Goal: Information Seeking & Learning: Understand process/instructions

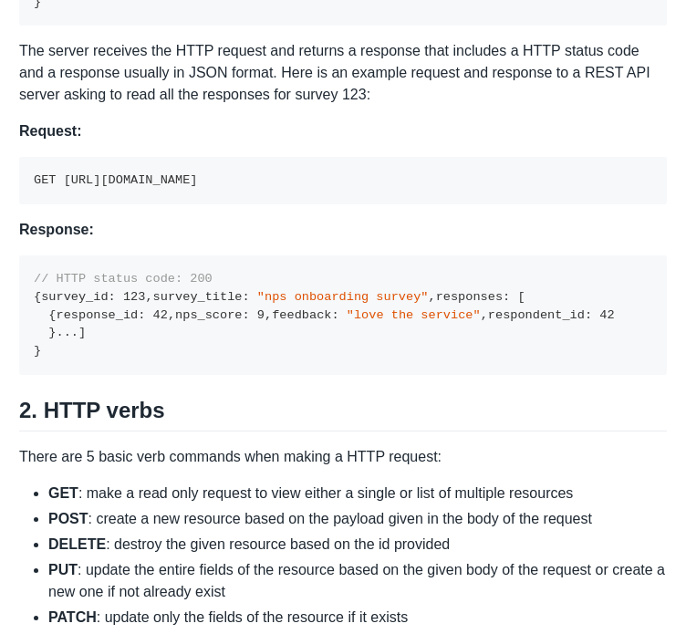
scroll to position [1419, 0]
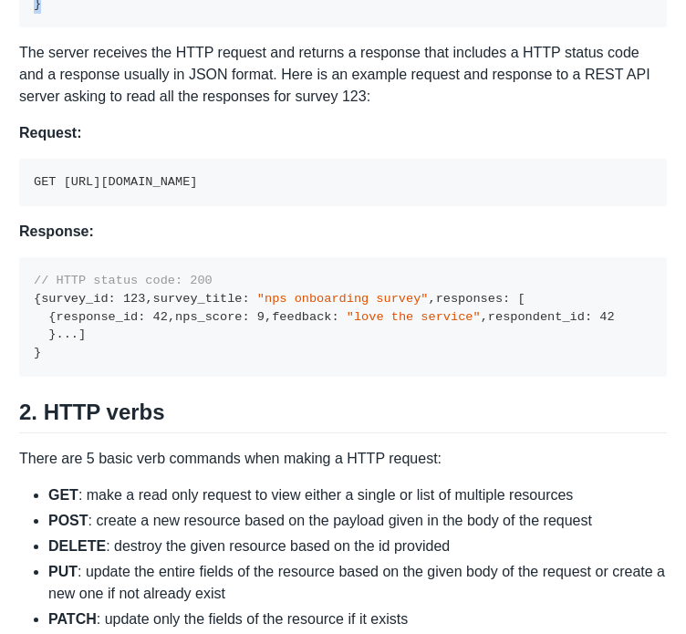
drag, startPoint x: 214, startPoint y: 262, endPoint x: 336, endPoint y: 417, distance: 196.9
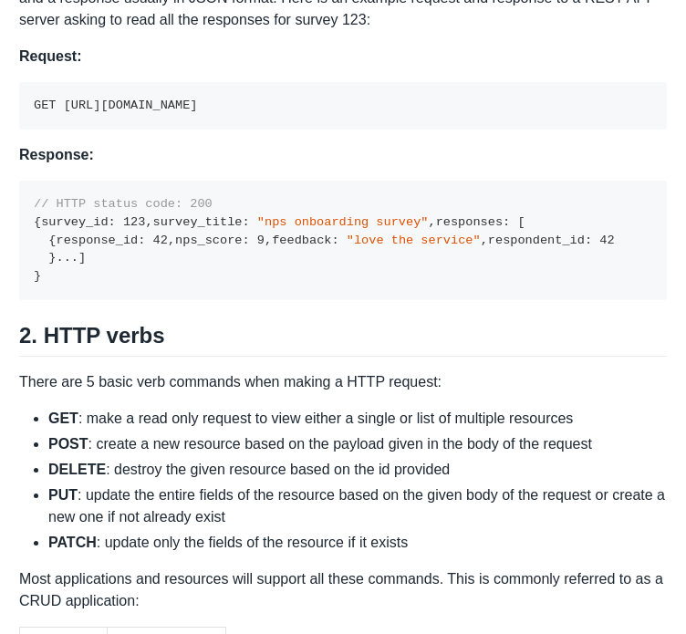
scroll to position [1492, 0]
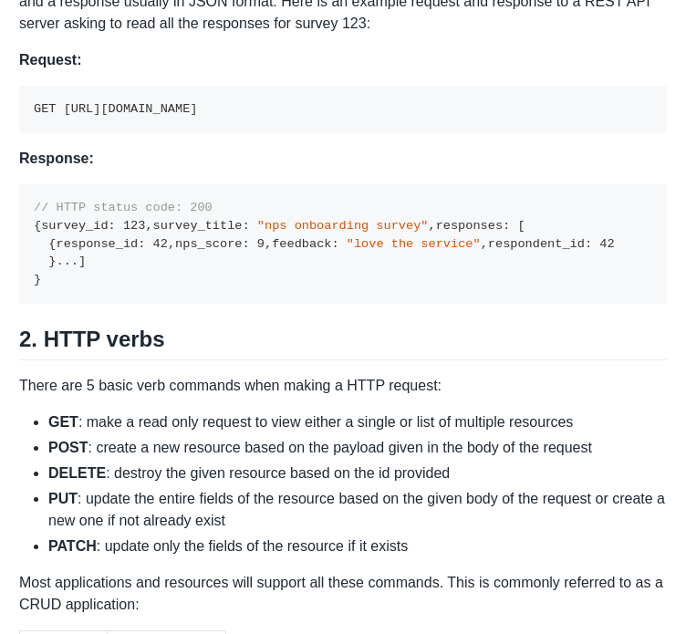
drag, startPoint x: 255, startPoint y: 203, endPoint x: 327, endPoint y: 202, distance: 72.1
drag, startPoint x: 337, startPoint y: 202, endPoint x: 496, endPoint y: 207, distance: 159.7
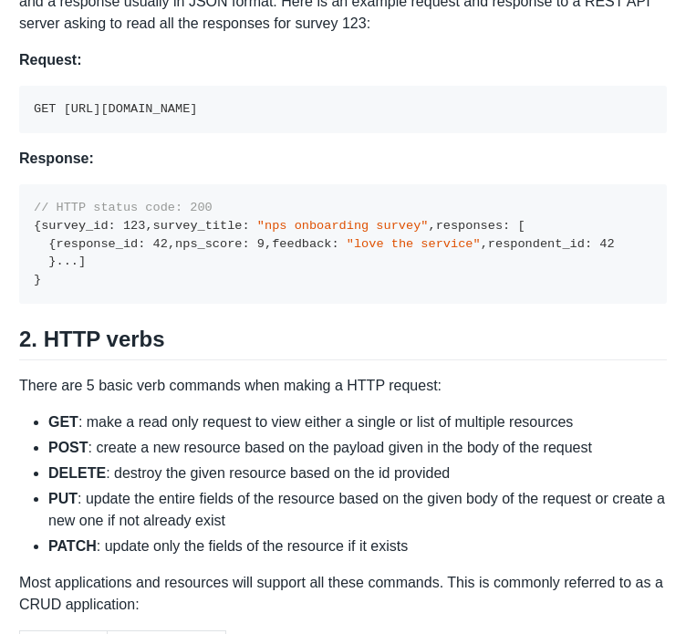
drag, startPoint x: 219, startPoint y: 184, endPoint x: 376, endPoint y: 367, distance: 240.6
click at [375, 35] on p "The server receives the HTTP request and returns a response that includes a HTT…" at bounding box center [343, 2] width 648 height 66
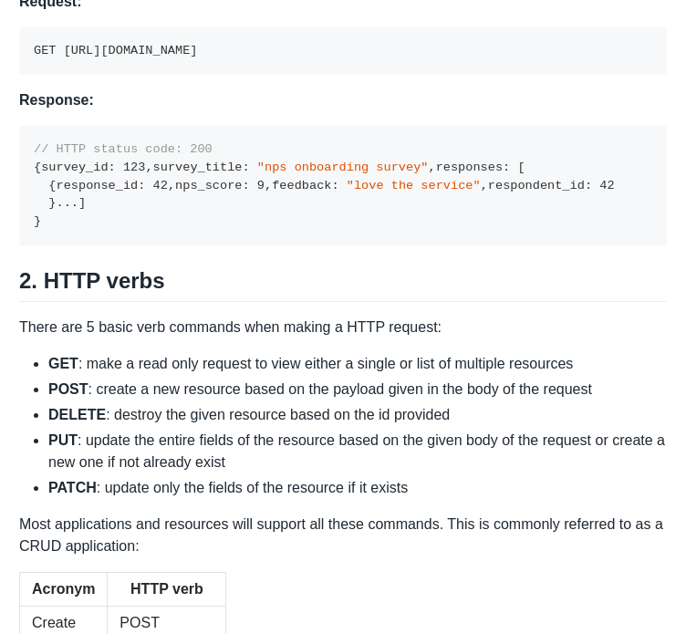
scroll to position [1552, 0]
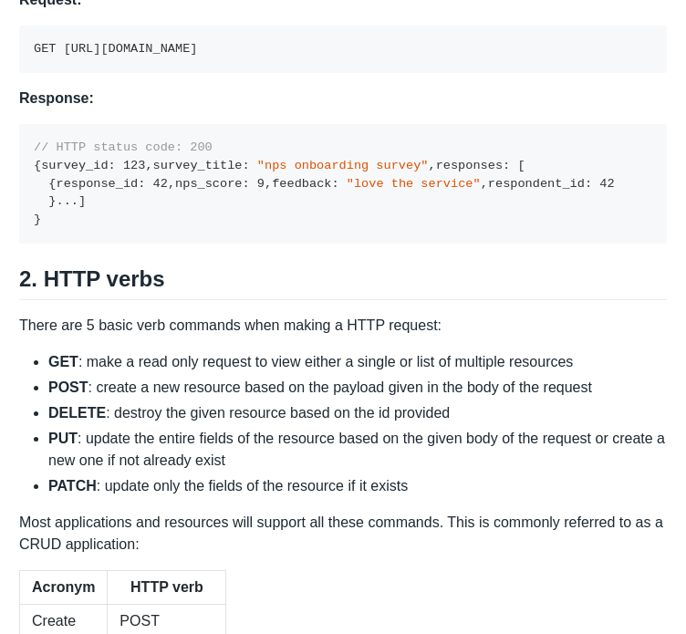
drag, startPoint x: 616, startPoint y: 410, endPoint x: 211, endPoint y: 337, distance: 411.7
drag, startPoint x: 208, startPoint y: 336, endPoint x: 614, endPoint y: 403, distance: 411.5
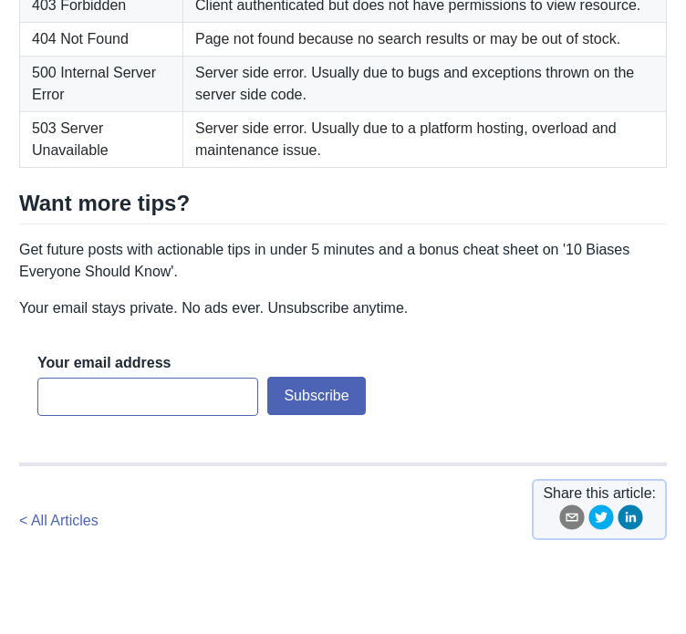
scroll to position [3439, 0]
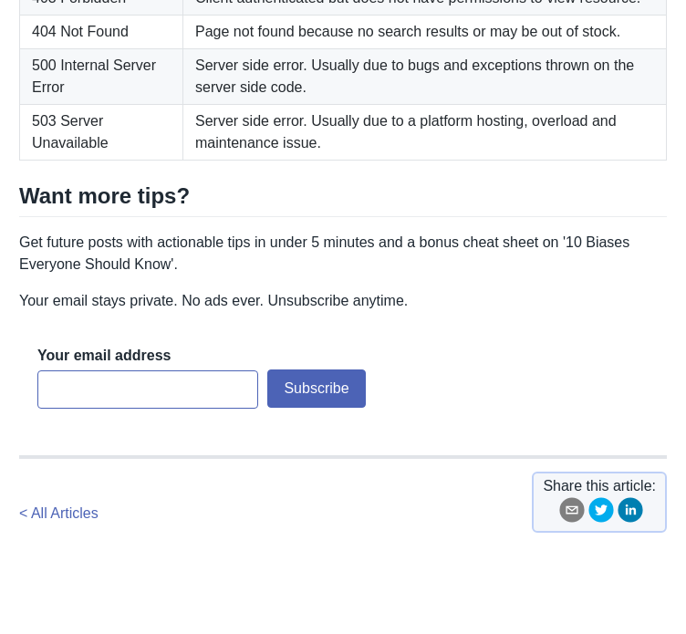
drag, startPoint x: 303, startPoint y: 280, endPoint x: 279, endPoint y: 285, distance: 24.1
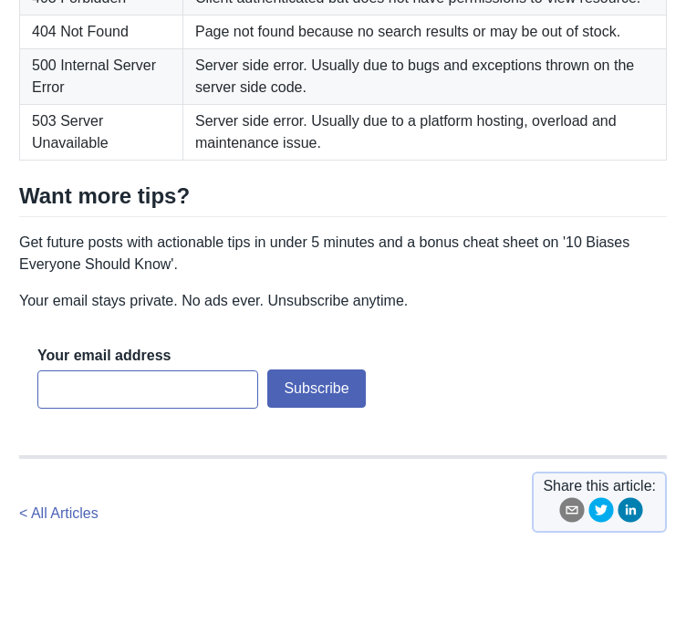
drag, startPoint x: 364, startPoint y: 435, endPoint x: 310, endPoint y: 435, distance: 53.8
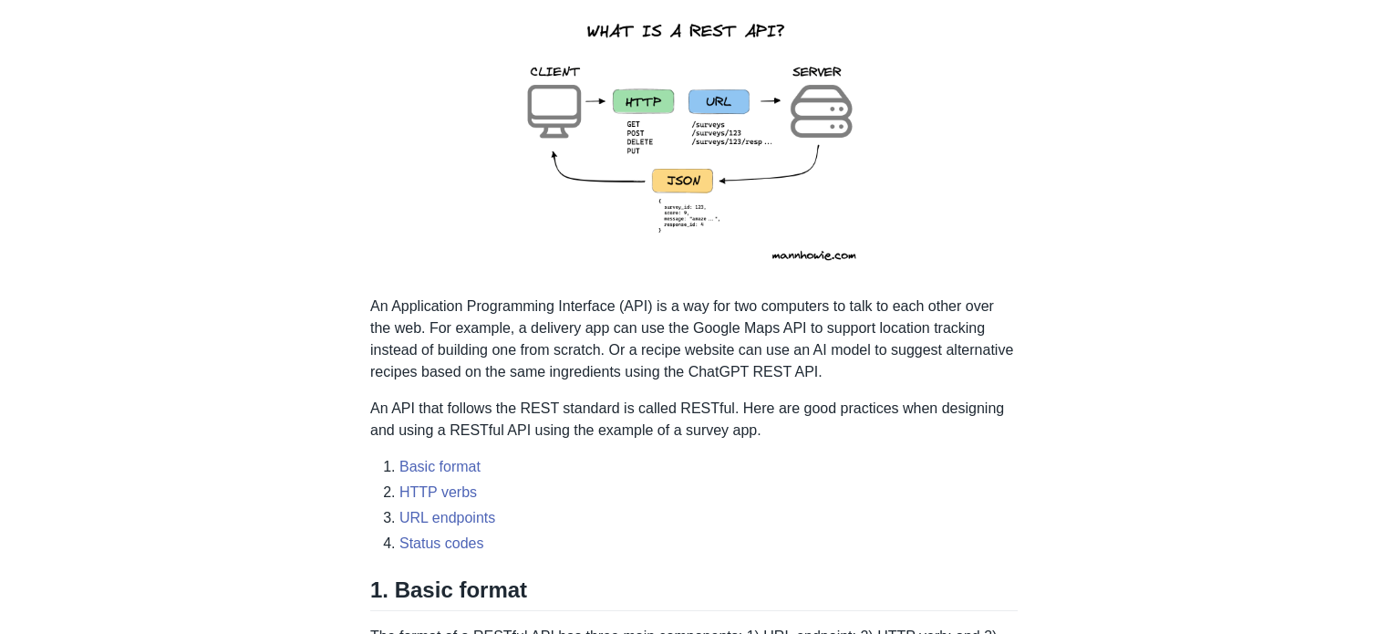
scroll to position [314, 0]
